Goal: Communication & Community: Answer question/provide support

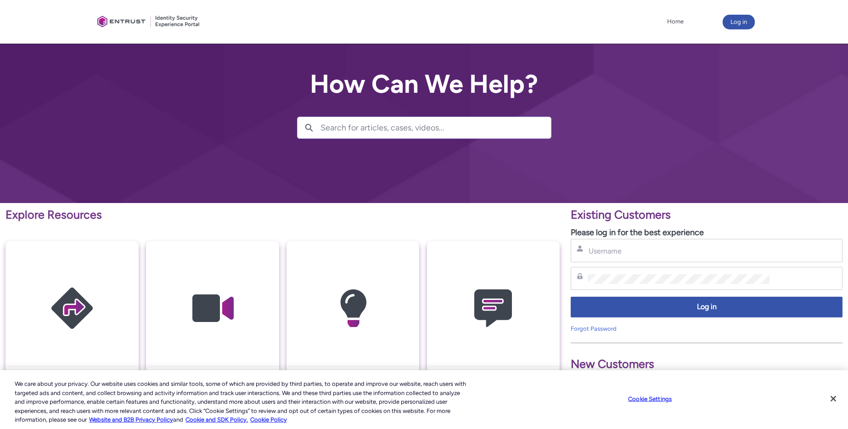
click at [621, 265] on div "Username Password Log in Forgot Password" at bounding box center [706, 286] width 272 height 94
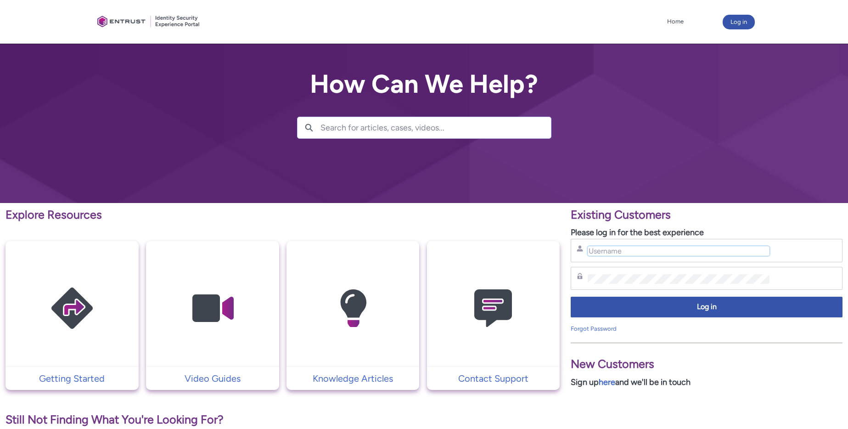
click at [608, 253] on input "Username" at bounding box center [678, 251] width 182 height 10
type input "[EMAIL_ADDRESS][DOMAIN_NAME]"
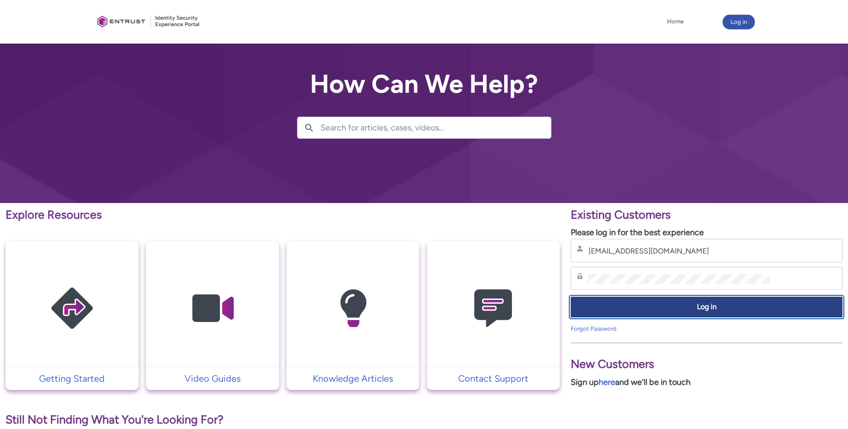
click at [645, 300] on button "Log in" at bounding box center [706, 306] width 272 height 21
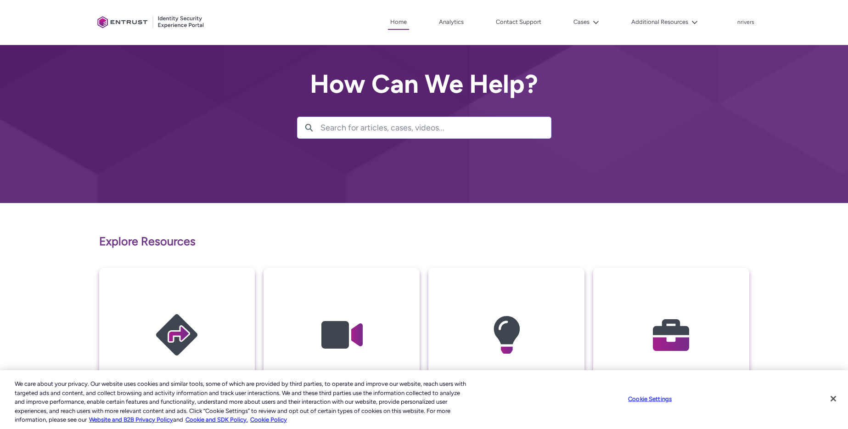
click at [676, 319] on img at bounding box center [670, 334] width 87 height 99
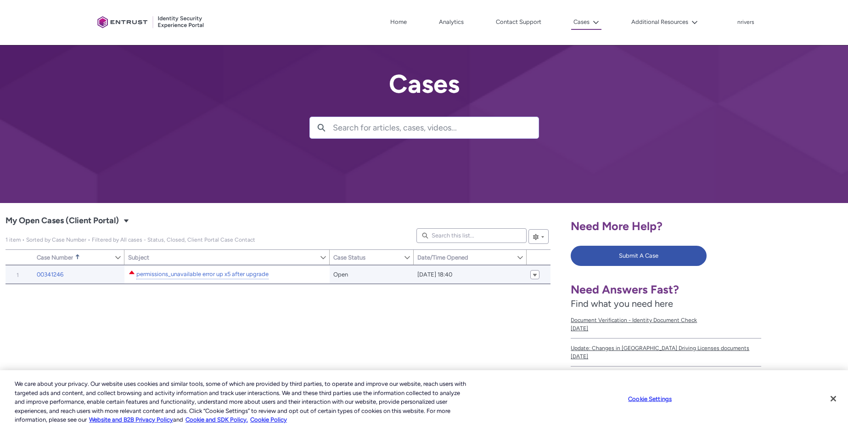
click at [162, 268] on div "permissions_unavailable error up x5 after upgrade" at bounding box center [202, 273] width 134 height 11
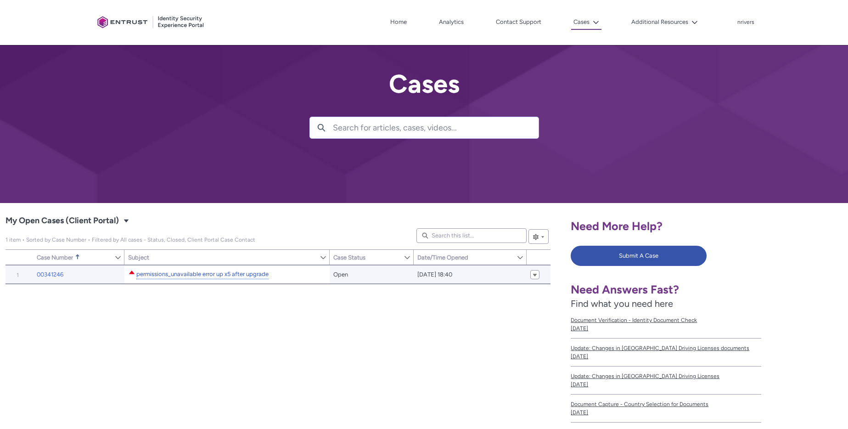
click at [162, 273] on link "permissions_unavailable error up x5 after upgrade" at bounding box center [202, 274] width 132 height 10
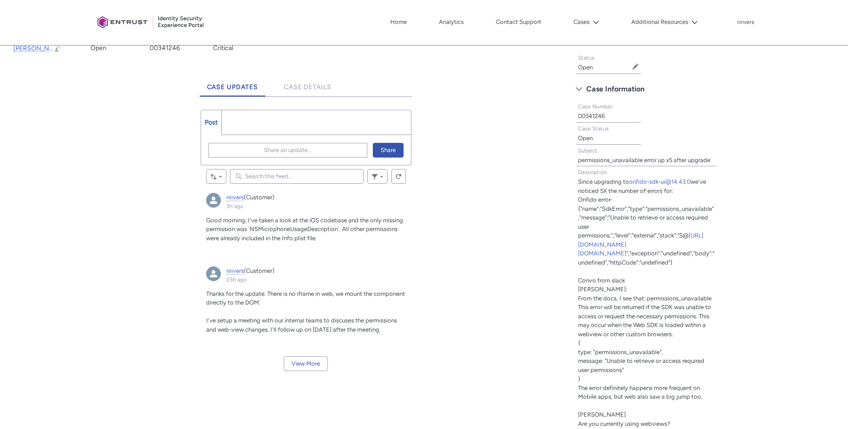
scroll to position [257, 0]
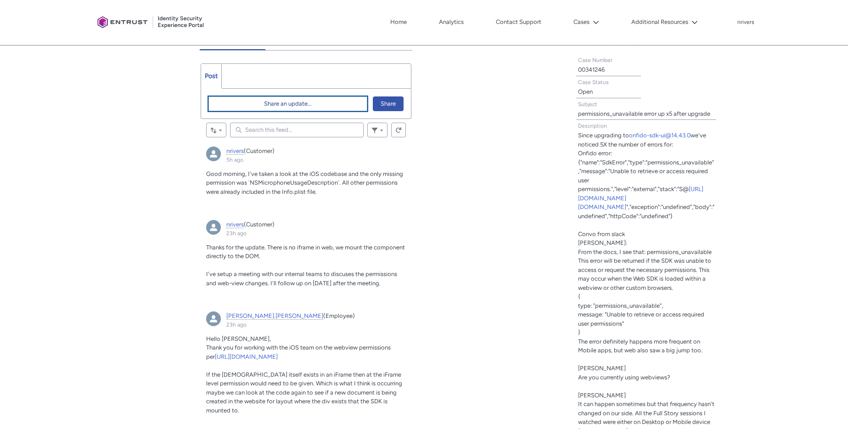
click at [240, 106] on button "Share an update..." at bounding box center [287, 103] width 159 height 15
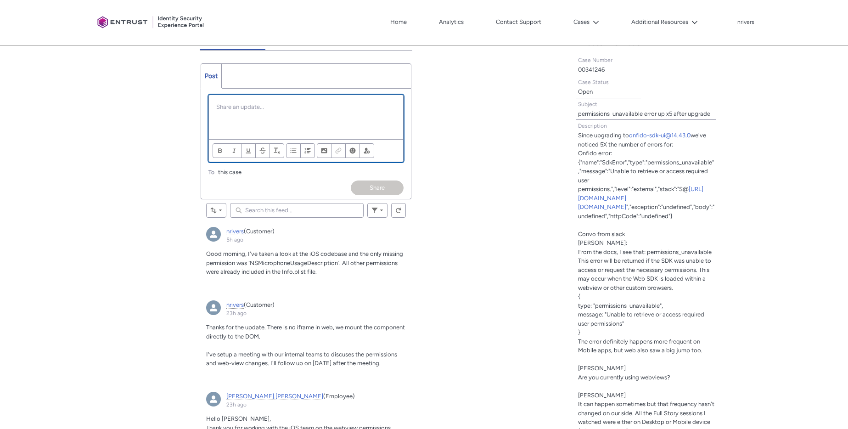
scroll to position [0, 0]
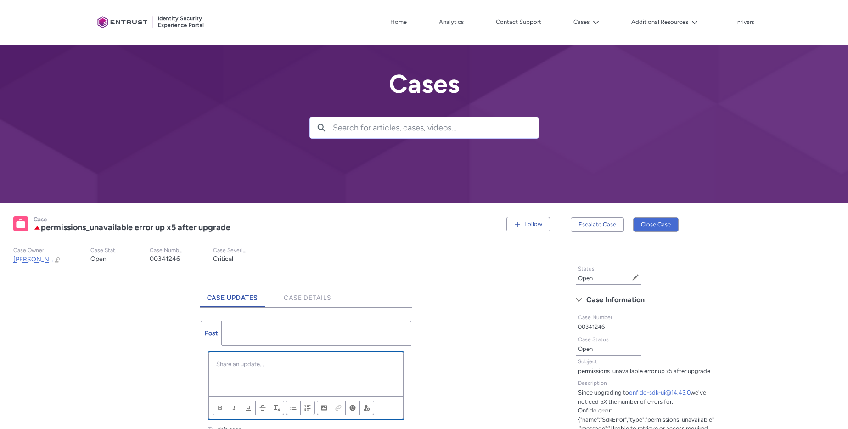
click at [224, 363] on p "Chatter Publisher" at bounding box center [305, 363] width 179 height 9
click at [353, 365] on p "I've also confirmed that Android does not use a webview." at bounding box center [305, 363] width 179 height 9
click at [382, 366] on p "I've also confirmed that Android does not use a web view." at bounding box center [305, 363] width 179 height 9
drag, startPoint x: 255, startPoint y: 374, endPoint x: 370, endPoint y: 364, distance: 115.2
click at [370, 364] on p "I've also confirmed that Android does not use a web view. This completes" at bounding box center [305, 368] width 179 height 18
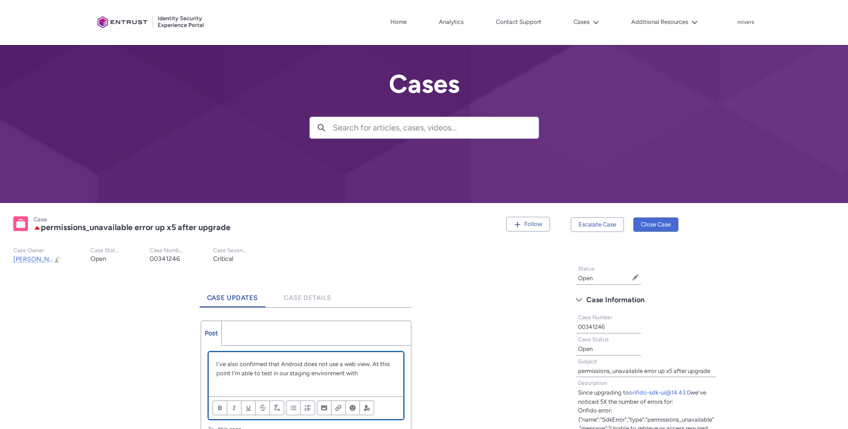
click at [366, 372] on p "I've also confirmed that Android does not use a web view. At this point I'm abl…" at bounding box center [305, 368] width 179 height 18
click at [245, 383] on li "iOS Web View with all required permissions" at bounding box center [310, 382] width 171 height 10
click at [380, 382] on li "iOS is using a Web View with all required permissions" at bounding box center [310, 382] width 171 height 10
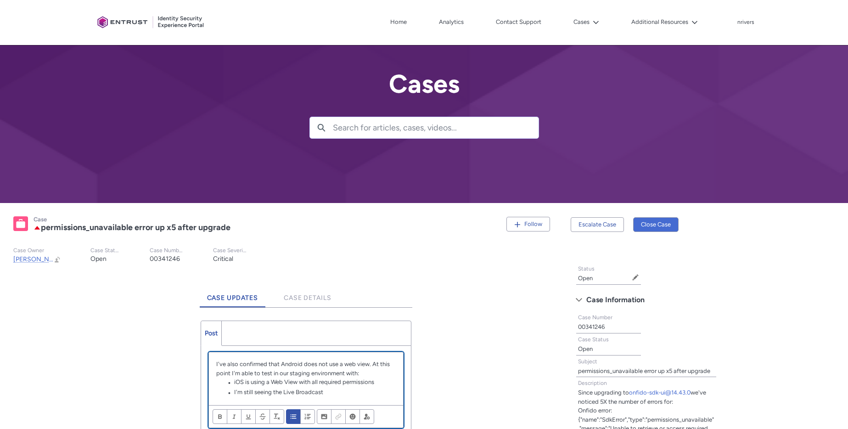
click at [347, 390] on li "I'm still seeing the Live Broadcast" at bounding box center [310, 392] width 171 height 10
click at [282, 390] on li "I'm still seeing the Live Broadcast" at bounding box center [310, 392] width 171 height 10
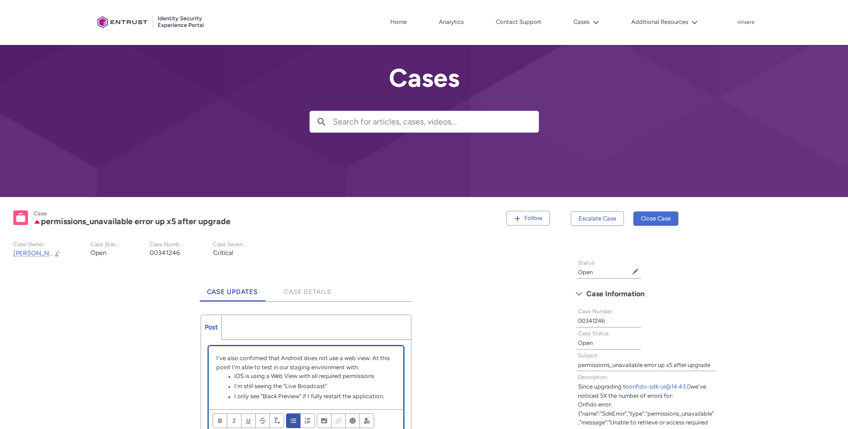
scroll to position [53, 0]
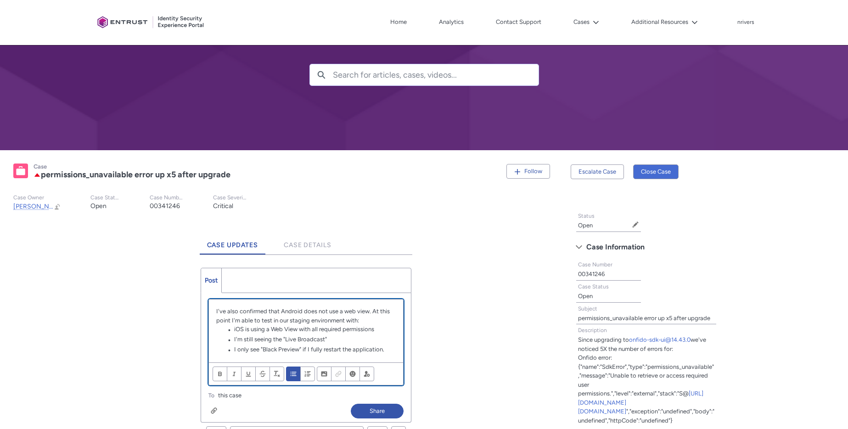
click at [372, 311] on p "I've also confirmed that Android does not use a web view. At this point I'm abl…" at bounding box center [305, 316] width 179 height 18
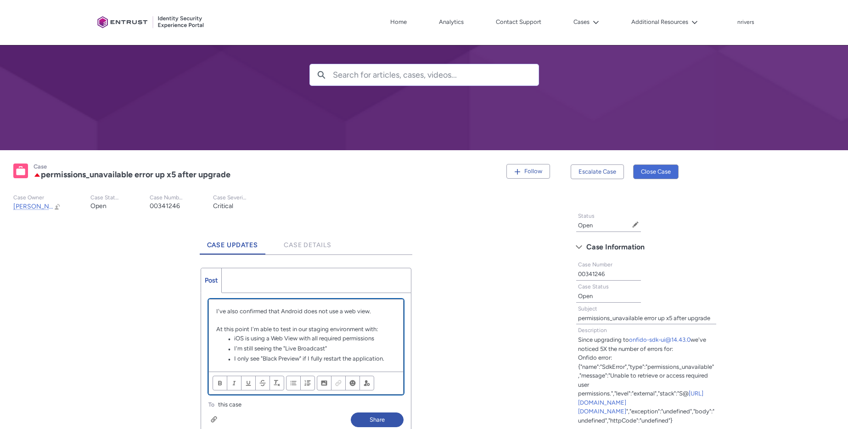
click at [387, 358] on li "I only see "Black Preview" if I fully restart the application." at bounding box center [310, 359] width 171 height 10
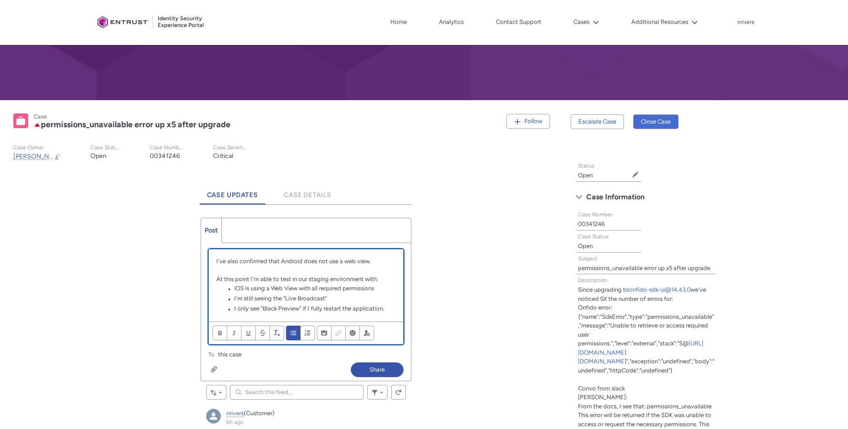
scroll to position [113, 0]
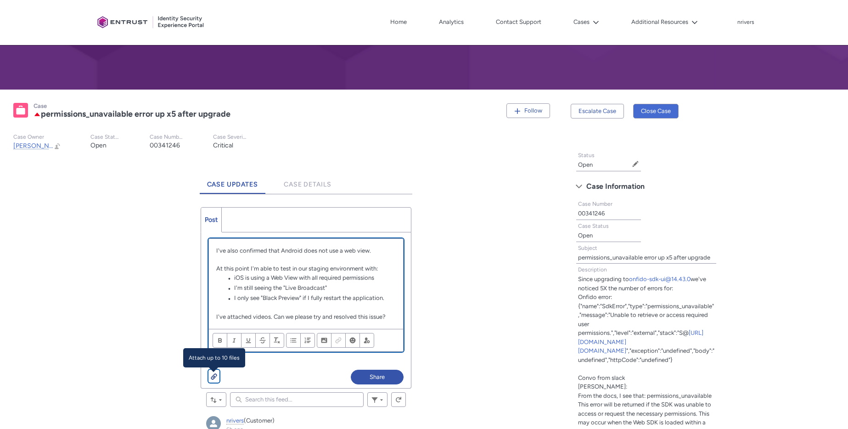
click at [209, 377] on button "Attach up to 10 files" at bounding box center [213, 375] width 11 height 13
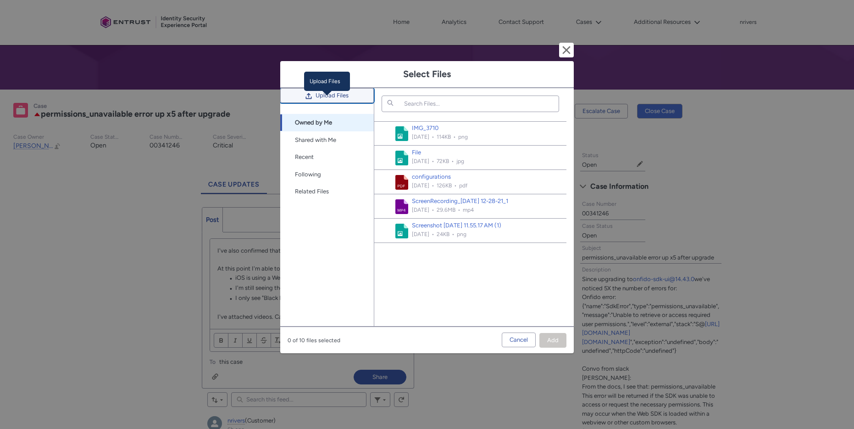
click at [325, 100] on span "Upload Files" at bounding box center [332, 96] width 33 height 14
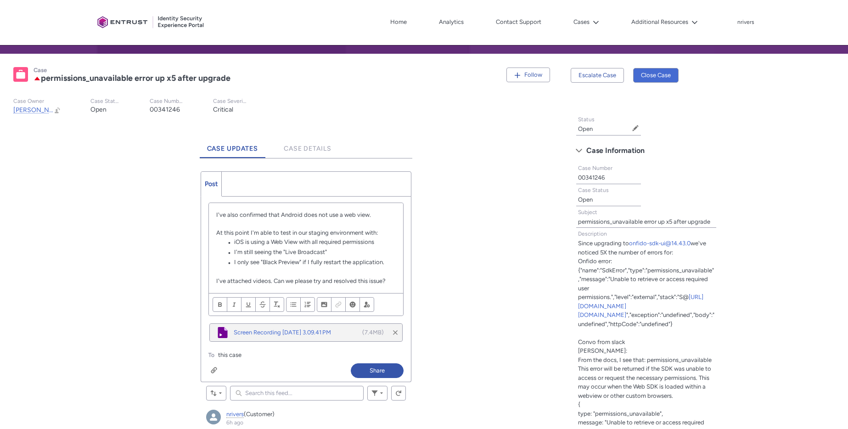
scroll to position [171, 0]
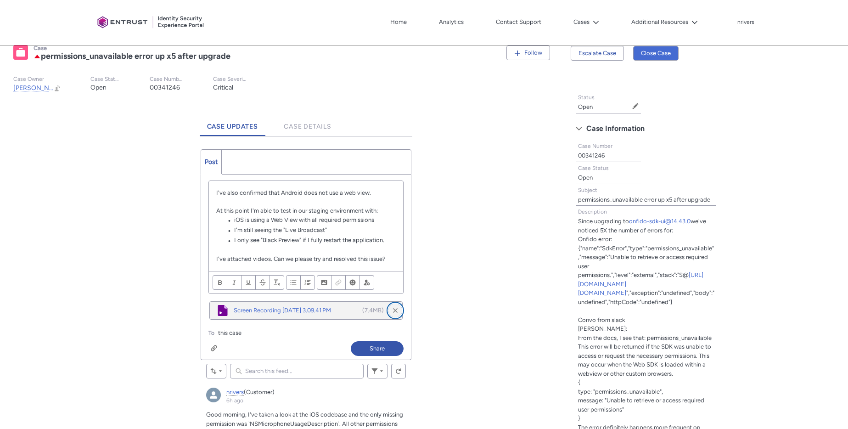
click at [396, 309] on button "Remove file" at bounding box center [395, 310] width 14 height 14
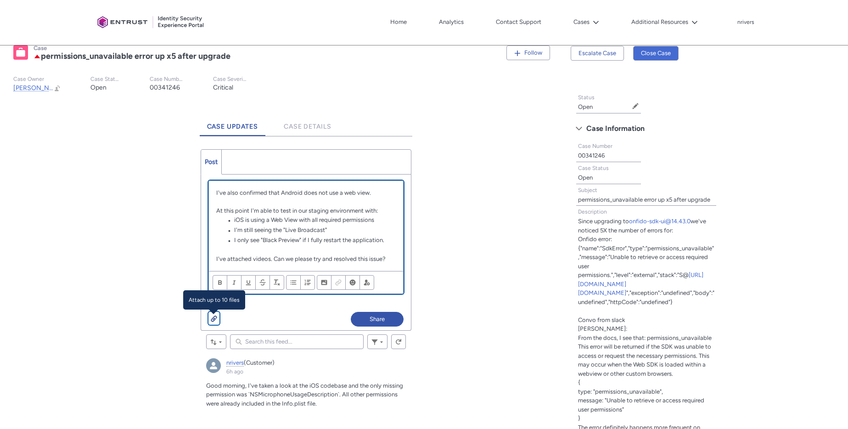
click at [216, 318] on div "Chatter Publisher" at bounding box center [214, 317] width 6 height 7
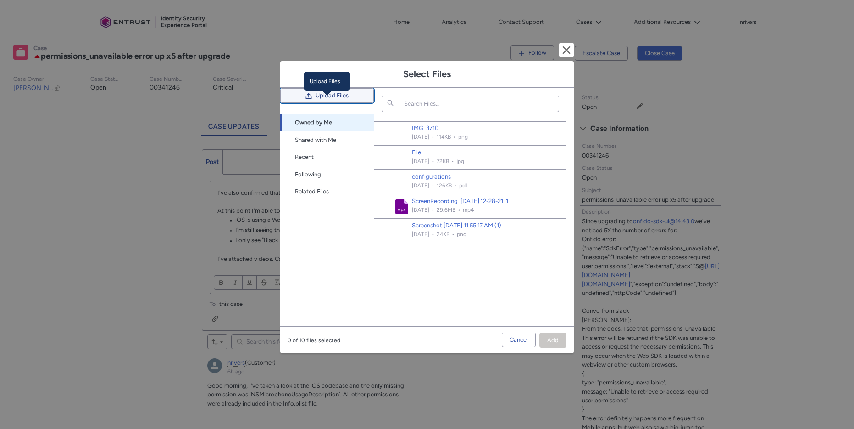
click at [322, 102] on span "Upload Files" at bounding box center [332, 96] width 33 height 14
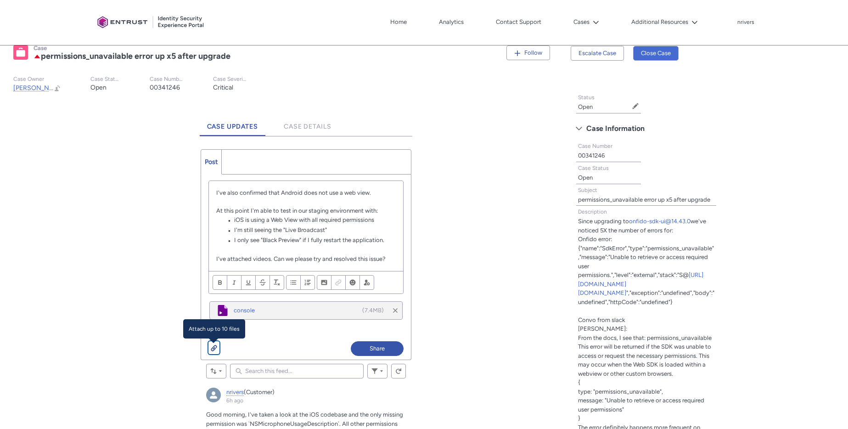
click at [213, 345] on div "Chatter Publisher" at bounding box center [214, 347] width 6 height 7
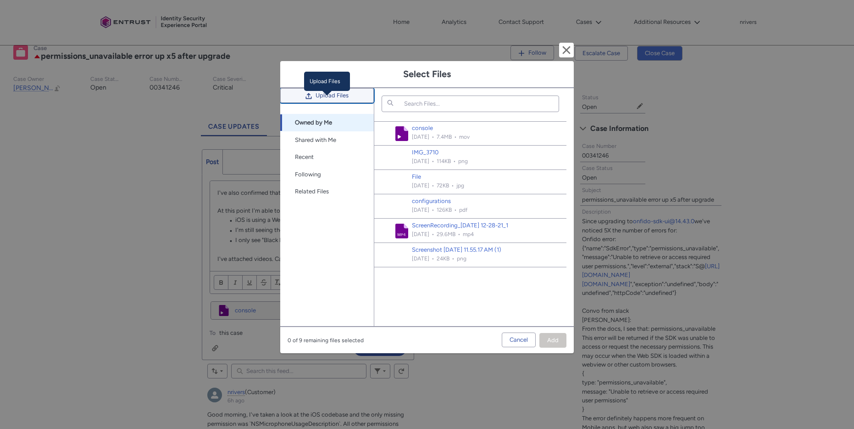
click at [316, 102] on span "Upload Files" at bounding box center [332, 96] width 33 height 14
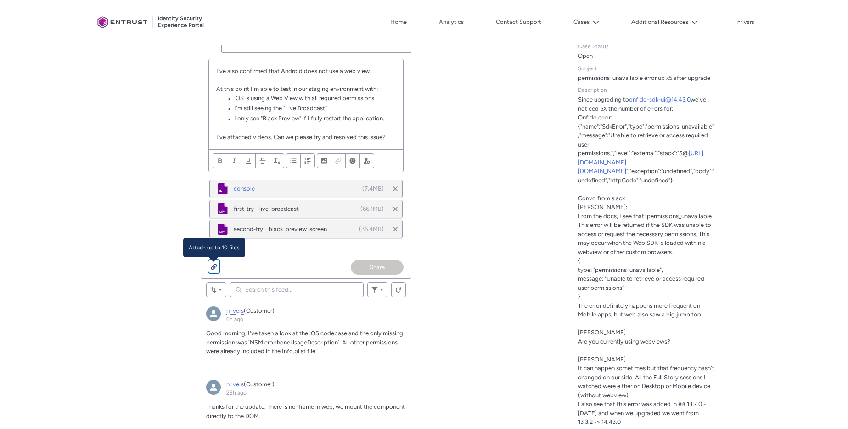
scroll to position [321, 0]
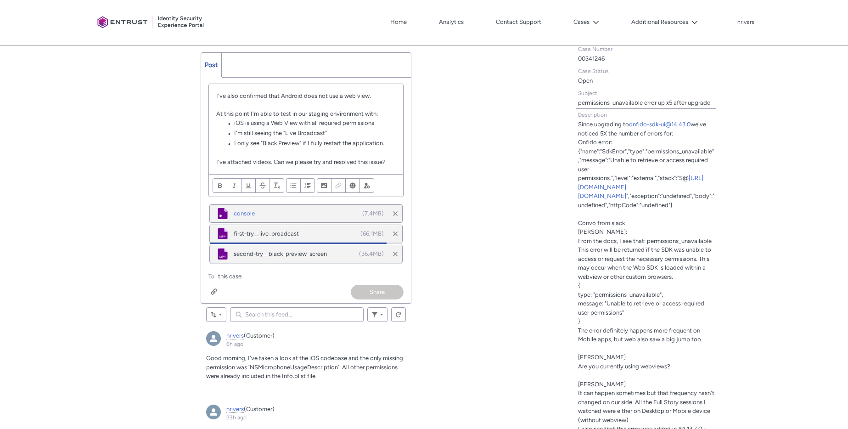
scroll to position [246, 0]
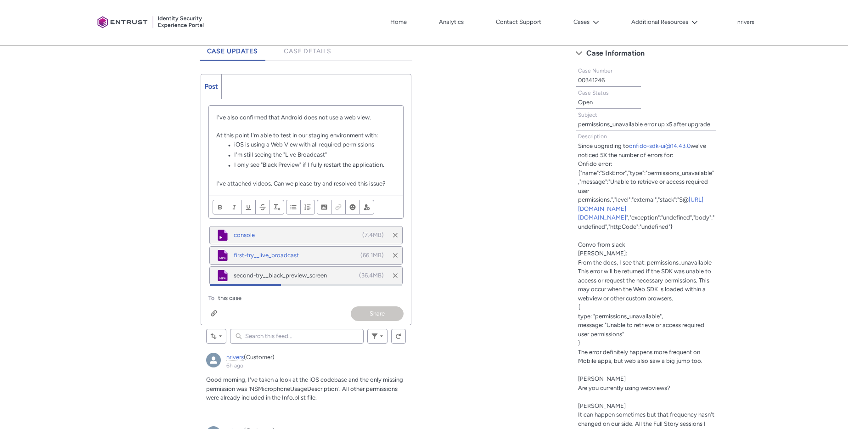
click at [233, 143] on li "iOS is using a Web View with all required permissions" at bounding box center [310, 145] width 171 height 10
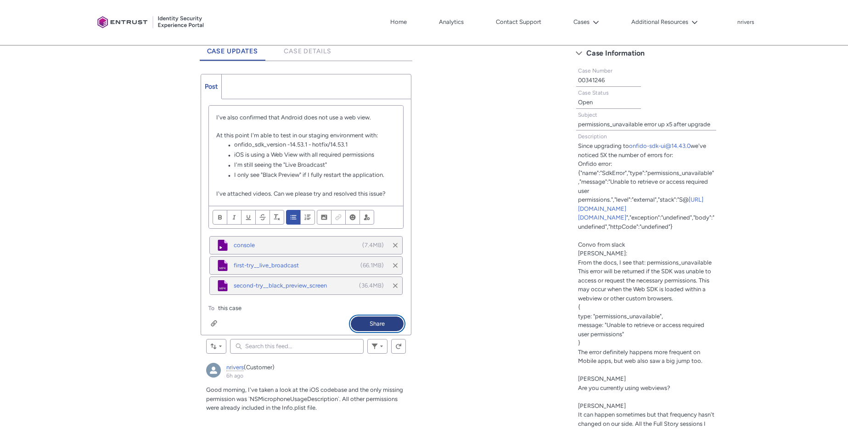
drag, startPoint x: 377, startPoint y: 323, endPoint x: 382, endPoint y: 315, distance: 9.5
click at [377, 323] on button "Share" at bounding box center [377, 323] width 53 height 15
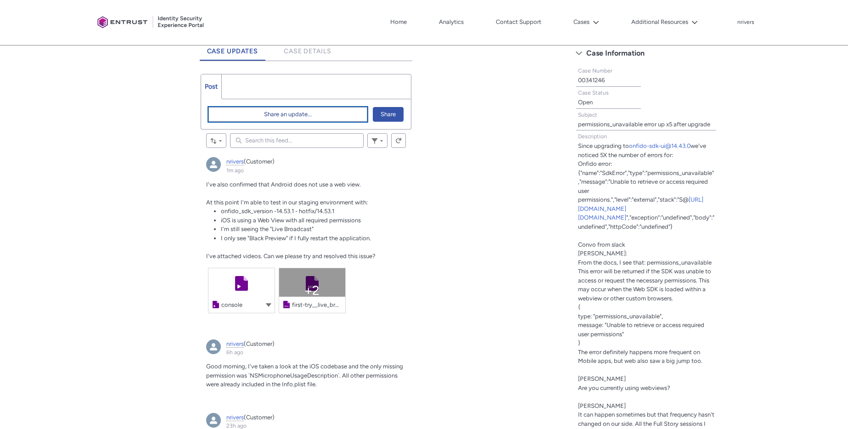
click at [243, 109] on button "Share an update..." at bounding box center [287, 114] width 159 height 15
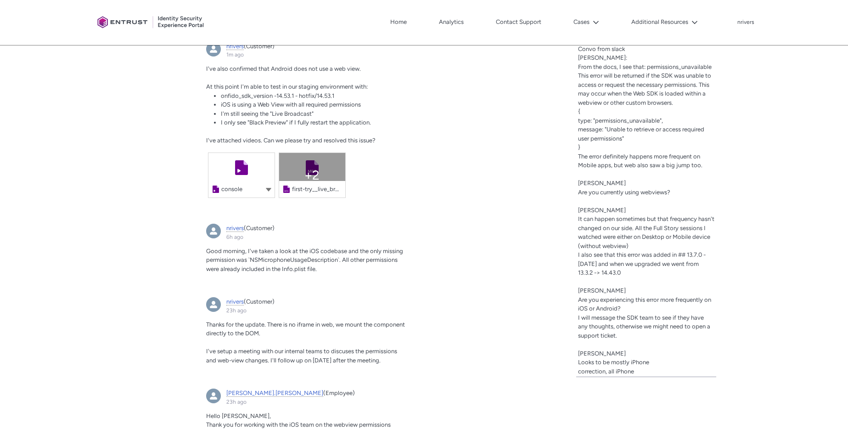
scroll to position [259, 0]
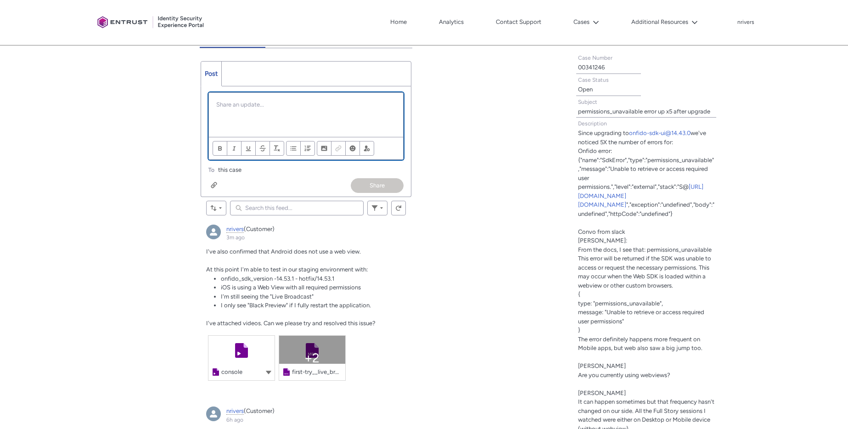
click at [245, 114] on div "Chatter Publisher" at bounding box center [306, 115] width 194 height 44
click at [380, 178] on div "Share" at bounding box center [377, 185] width 53 height 15
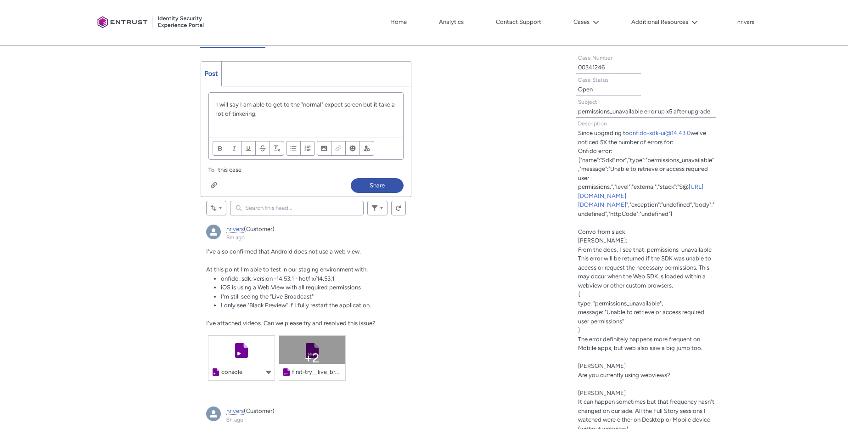
click at [251, 99] on div "I will say I am able to get to the "normal" expect screen but it take a lot of …" at bounding box center [306, 115] width 194 height 44
drag, startPoint x: 270, startPoint y: 295, endPoint x: 332, endPoint y: 301, distance: 62.2
click at [332, 301] on ul "onfido_sdk_version -14.53.1 - hotfix/14.53.1 iOS is using a Web View with all r…" at bounding box center [306, 292] width 200 height 36
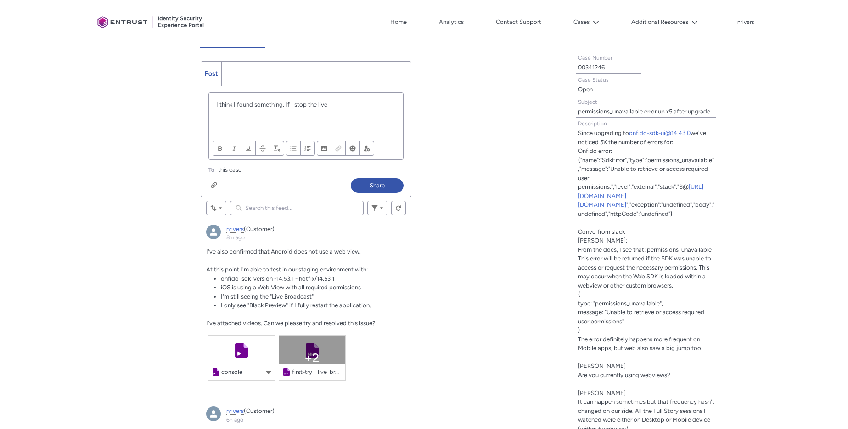
click at [285, 289] on span "iOS is using a Web View with all required permissions" at bounding box center [291, 287] width 140 height 7
drag, startPoint x: 270, startPoint y: 296, endPoint x: 333, endPoint y: 296, distance: 62.4
click at [333, 296] on li "I'm still seeing the "Live Broadcast"" at bounding box center [306, 296] width 170 height 9
copy span ""Live Broadcast""
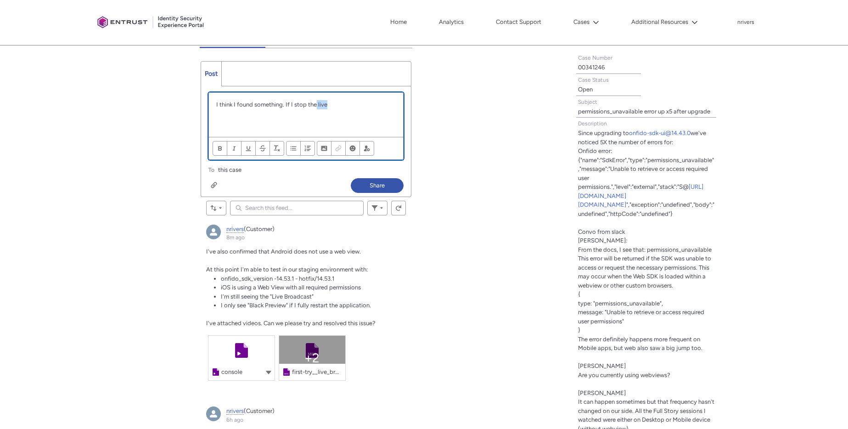
drag, startPoint x: 316, startPoint y: 104, endPoint x: 346, endPoint y: 105, distance: 29.8
click at [346, 105] on p "I think I found something. If I stop the live" at bounding box center [305, 104] width 179 height 9
paste div "Chatter Publisher"
click at [316, 104] on p "I think I found something. If I stop the"Live Broadcast"" at bounding box center [305, 104] width 179 height 9
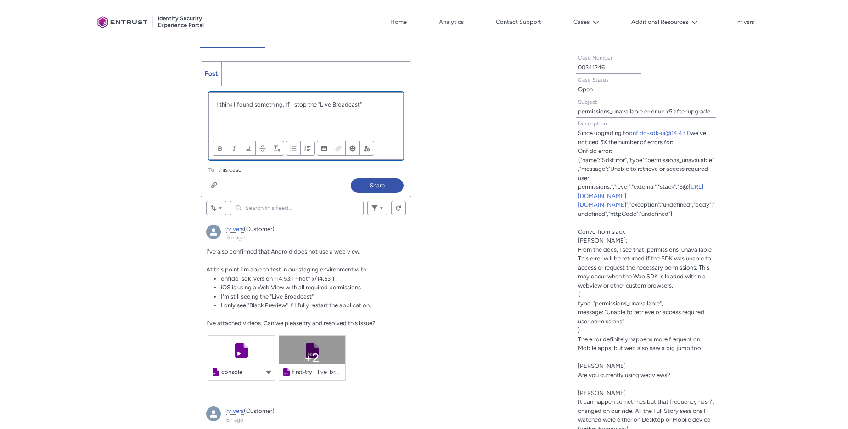
click at [371, 108] on p "I think I found something. If I stop the "Live Broadcast"" at bounding box center [305, 104] width 179 height 9
click at [268, 122] on p "I think I found something. If I stop the "Live Broadcast" then capture, and the…" at bounding box center [305, 113] width 179 height 27
click at [211, 186] on div "Chatter Publisher" at bounding box center [214, 184] width 6 height 7
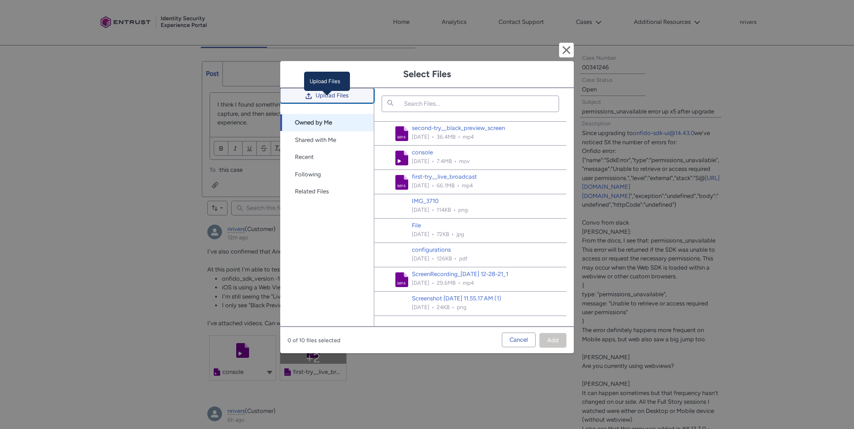
click at [322, 95] on button "Upload Files" at bounding box center [327, 95] width 94 height 15
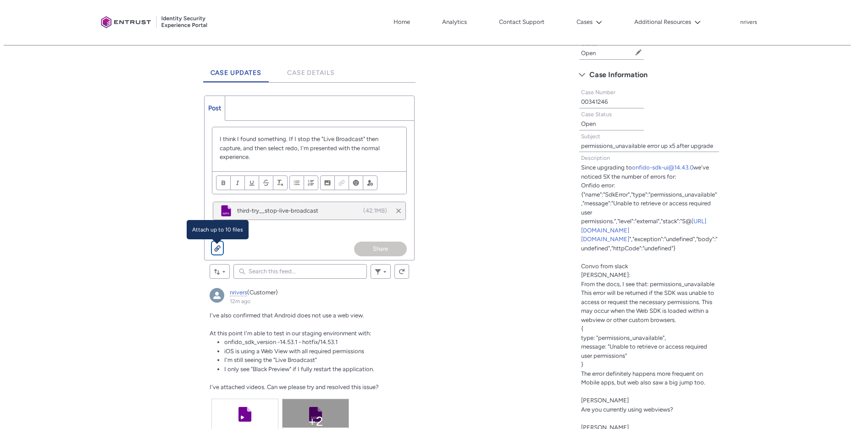
scroll to position [208, 0]
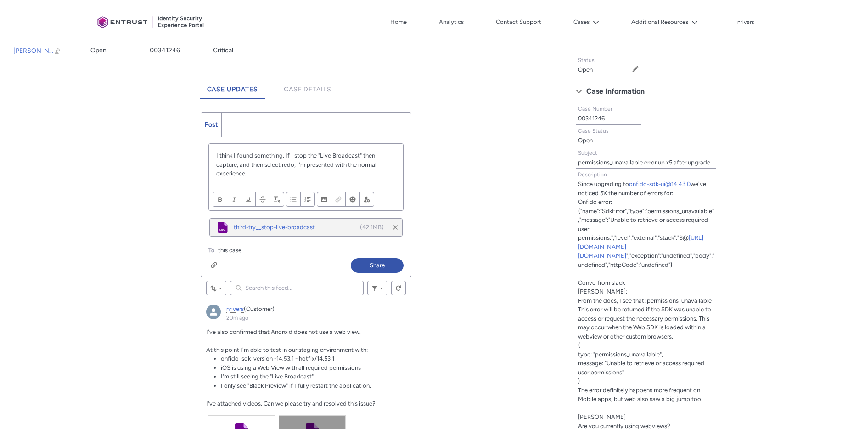
click at [360, 157] on p "I think I found something. If I stop the "Live Broadcast" then capture, and the…" at bounding box center [305, 164] width 179 height 27
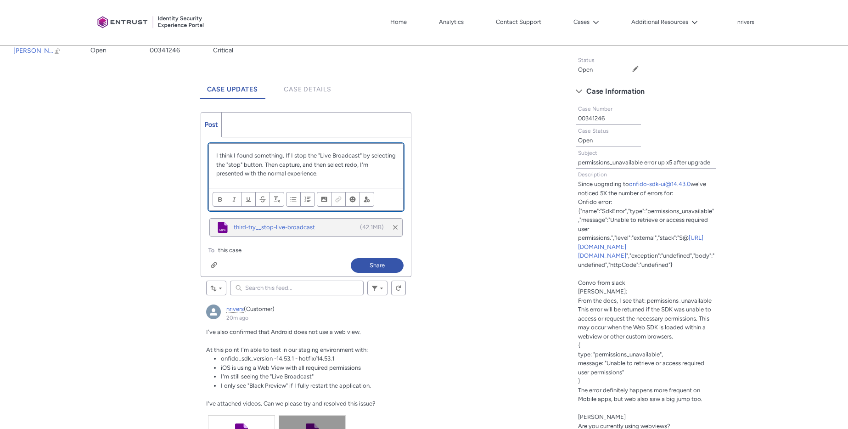
drag, startPoint x: 299, startPoint y: 166, endPoint x: 332, endPoint y: 137, distance: 43.9
click at [299, 165] on p "I think I found something. If I stop the "Live Broadcast" by selecting the "sto…" at bounding box center [305, 164] width 179 height 27
click at [286, 156] on p "I think I found something. If I stop the "Live Broadcast" by selecting the "sto…" at bounding box center [305, 164] width 179 height 27
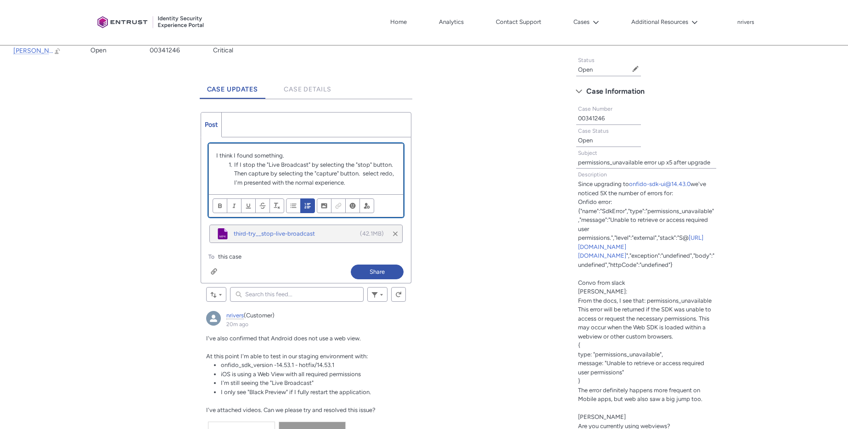
click at [235, 174] on li "If I stop the "Live Broadcast" by selecting the "stop" button. Then capture by …" at bounding box center [310, 173] width 171 height 27
click at [364, 176] on li "Then capture by selecting the "capture" button. select redo, I'm presented with…" at bounding box center [310, 178] width 171 height 18
click at [363, 176] on li "Then capture by selecting the "capture" button. select redo, I'm presented with…" at bounding box center [310, 178] width 171 height 18
click at [266, 184] on li "Select redo, I'm presented with the normal experience." at bounding box center [310, 182] width 171 height 9
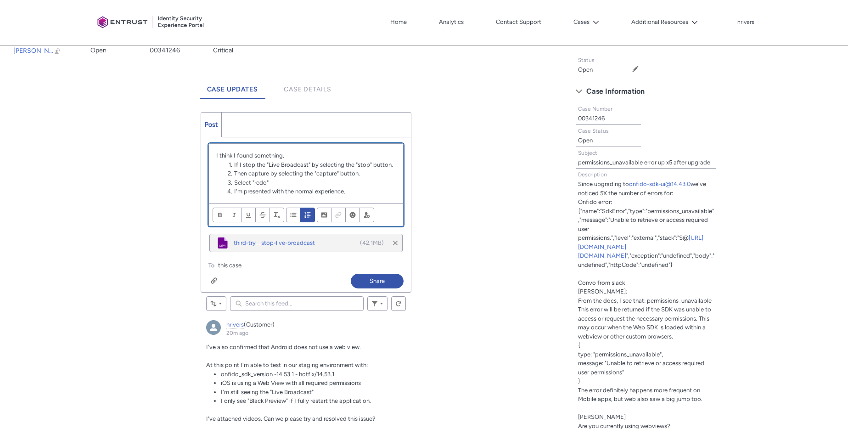
click at [350, 182] on li "Select "redo"" at bounding box center [310, 182] width 171 height 9
click at [366, 189] on li "I'm presented with the normal experience." at bounding box center [310, 191] width 171 height 9
click at [369, 279] on button "Share" at bounding box center [377, 281] width 53 height 15
